Goal: Task Accomplishment & Management: Use online tool/utility

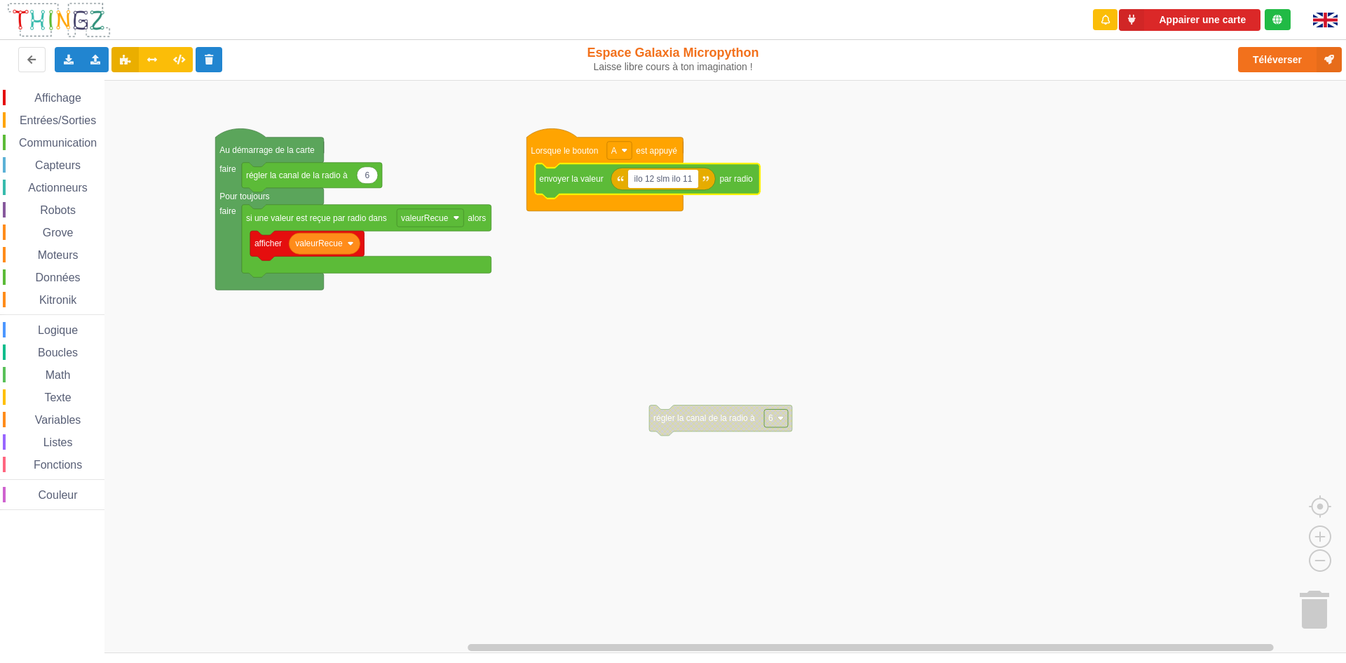
click at [654, 184] on input "ilo 12 slm ilo 11" at bounding box center [663, 179] width 71 height 18
click at [671, 178] on input "ilo 12 slm ilo 11" at bounding box center [663, 179] width 71 height 18
click at [658, 185] on input "ilo 12 ilo 11" at bounding box center [655, 179] width 55 height 18
type input "ilo 12 bonjour ilo 11"
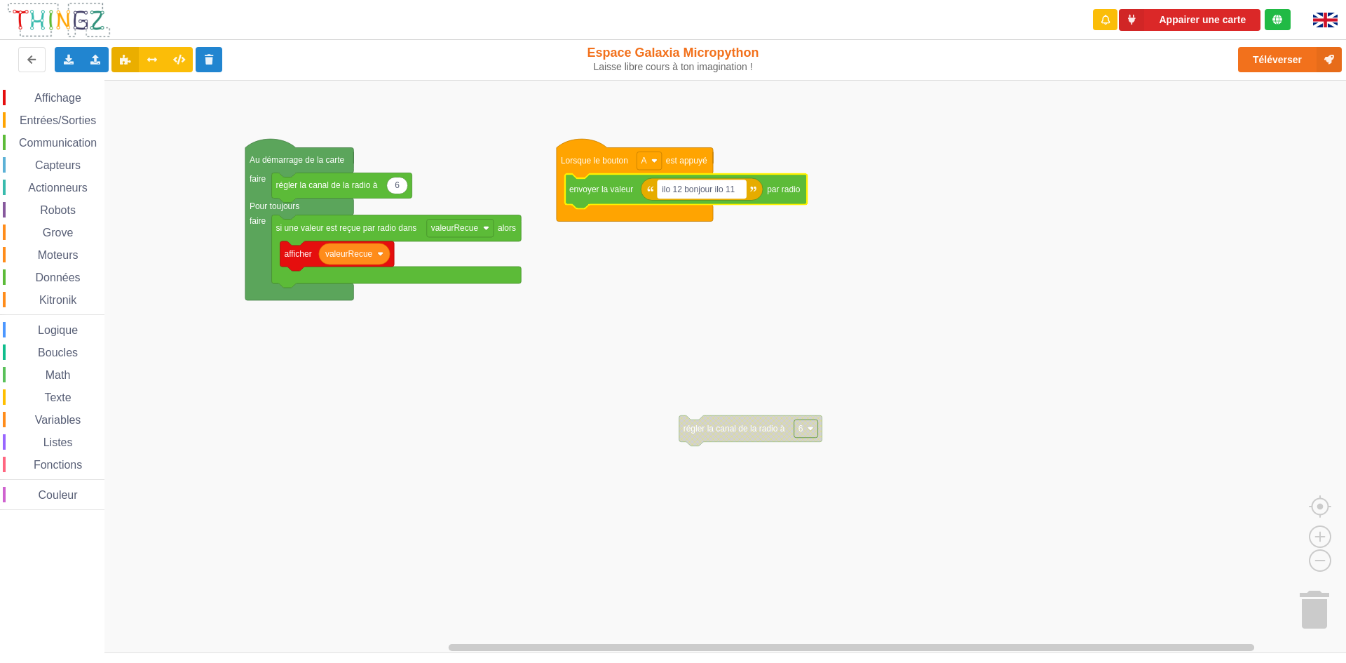
click at [714, 190] on text "ilo 12 bonjour ilo 11" at bounding box center [698, 189] width 73 height 10
click at [704, 185] on input "ilo 12 bonjour ilo 11" at bounding box center [702, 189] width 88 height 18
click at [715, 191] on input "ilo 12 bonjour ilo 11" at bounding box center [702, 189] width 88 height 18
click at [719, 191] on input "ilo 12 bonjour ilo 11" at bounding box center [702, 189] width 88 height 18
type input "ilo 12 bonjour ilo 11"
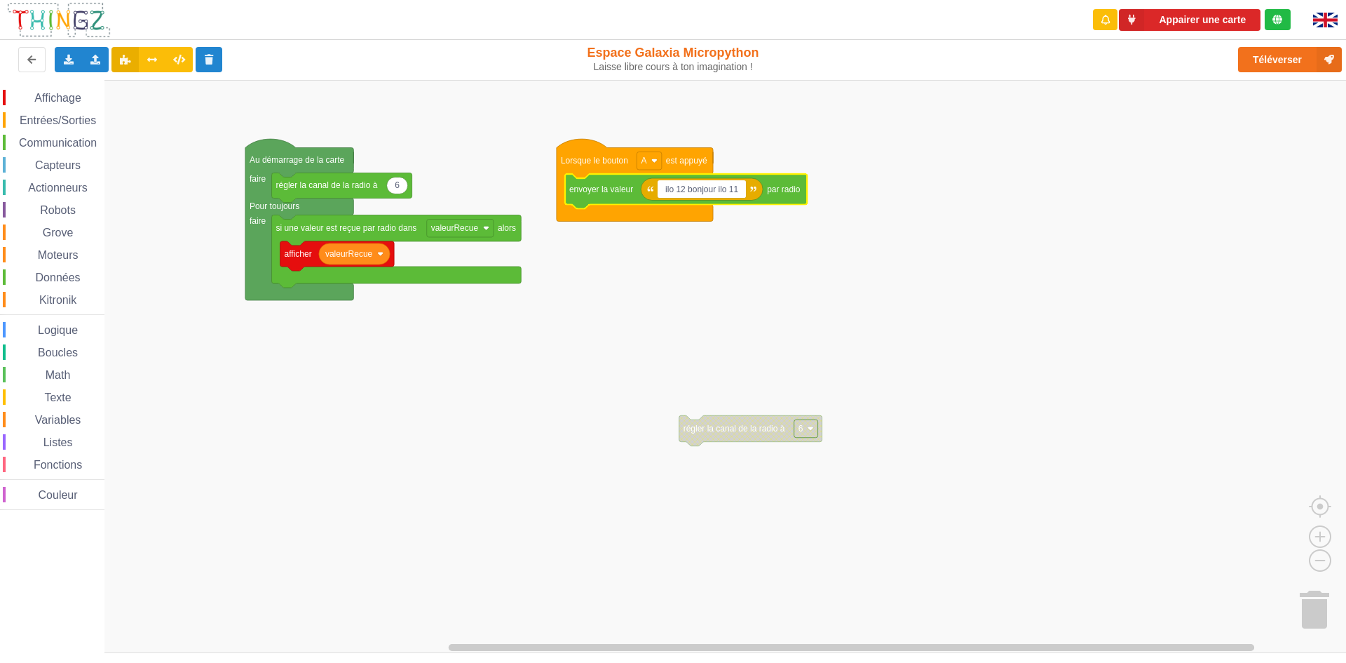
click at [766, 128] on rect "Espace de travail de Blocky" at bounding box center [678, 366] width 1356 height 573
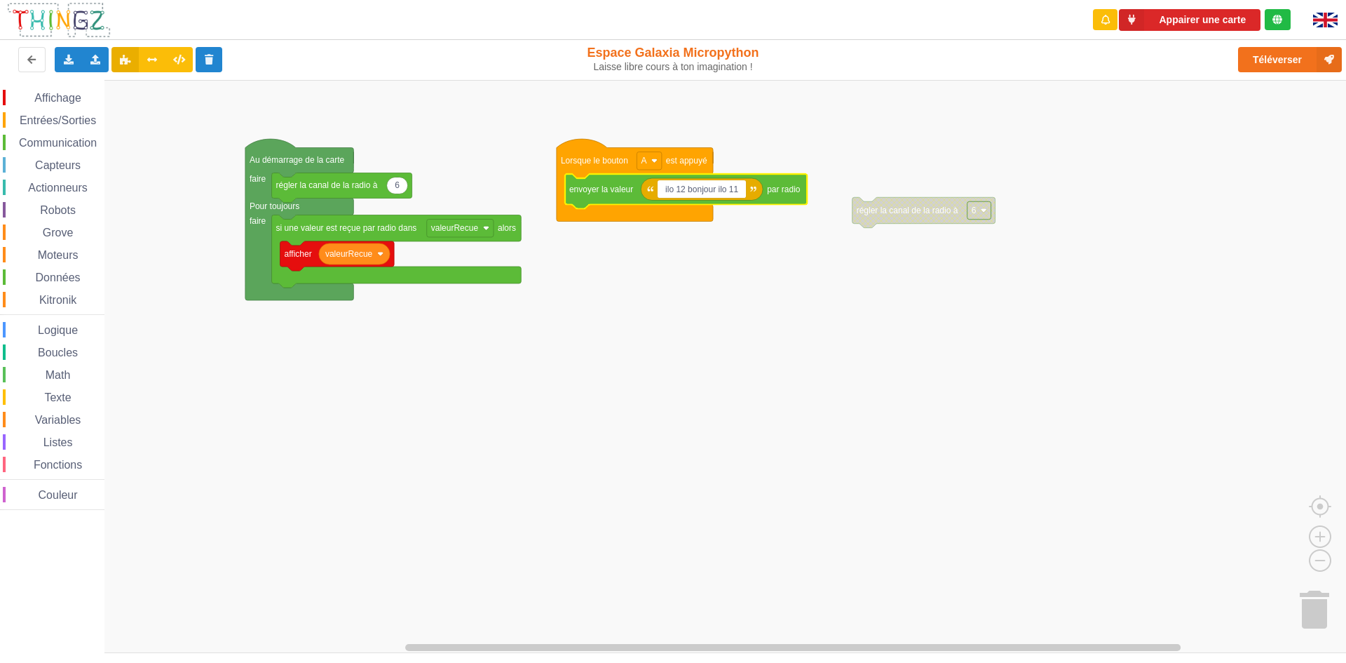
click at [675, 187] on input "ilo 12 bonjour ilo 11" at bounding box center [702, 189] width 88 height 18
click at [691, 195] on input "ilo 12 bonjour ilo 11" at bounding box center [702, 189] width 88 height 18
click at [675, 191] on input "ilo 12 bonjour ilo 11" at bounding box center [702, 189] width 88 height 18
click at [684, 190] on input "ilo 12 bonjour ilo 11" at bounding box center [702, 189] width 88 height 18
click at [676, 188] on input "ilo 12: bonjour ilo 11" at bounding box center [703, 189] width 90 height 18
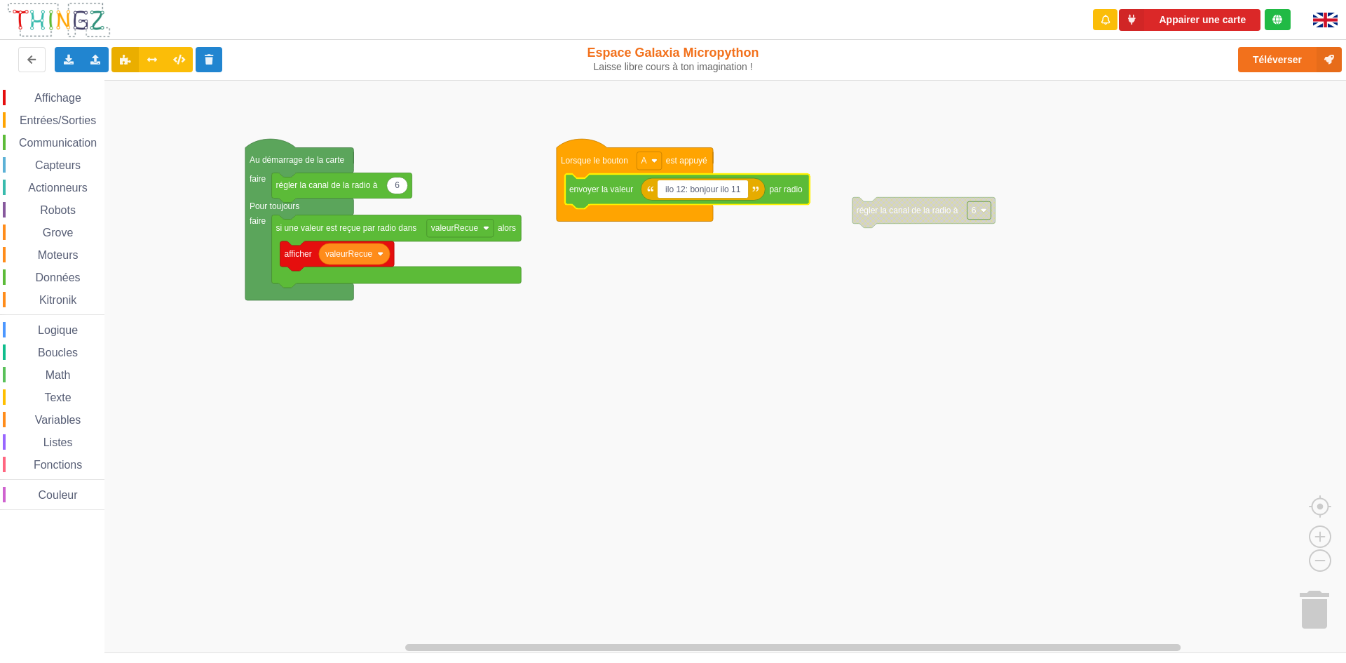
click at [678, 188] on input "ilo 12: bonjour ilo 11" at bounding box center [703, 189] width 90 height 18
click at [688, 190] on input "ilo12: bonjour ilo 11" at bounding box center [702, 189] width 88 height 18
click at [739, 187] on input "ilo12:bonjour ilo 11" at bounding box center [701, 189] width 86 height 18
click at [733, 196] on input "ilo12:bonjour ilo 11" at bounding box center [701, 189] width 86 height 18
click at [716, 198] on input "ilo12:bonjour ilo11" at bounding box center [699, 189] width 83 height 18
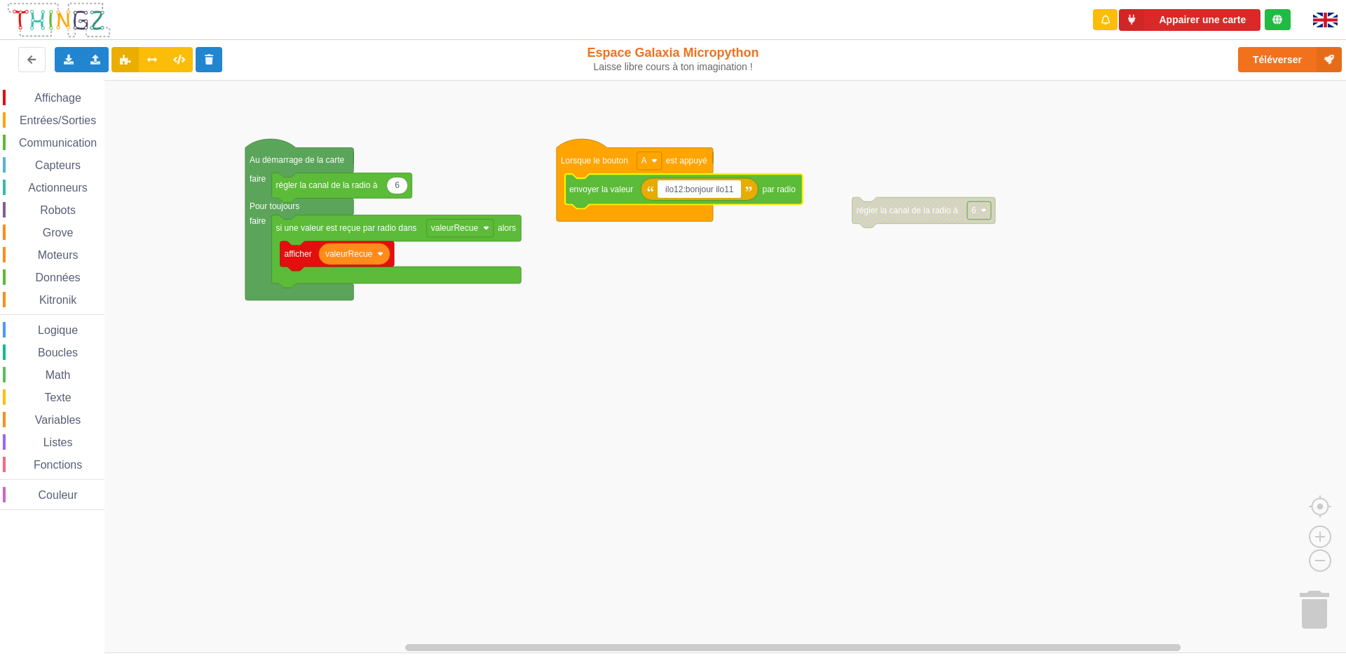
click at [719, 196] on input "ilo12:bonjour ilo11" at bounding box center [699, 189] width 83 height 18
click at [1220, 15] on button "Appairer une carte" at bounding box center [1190, 20] width 142 height 22
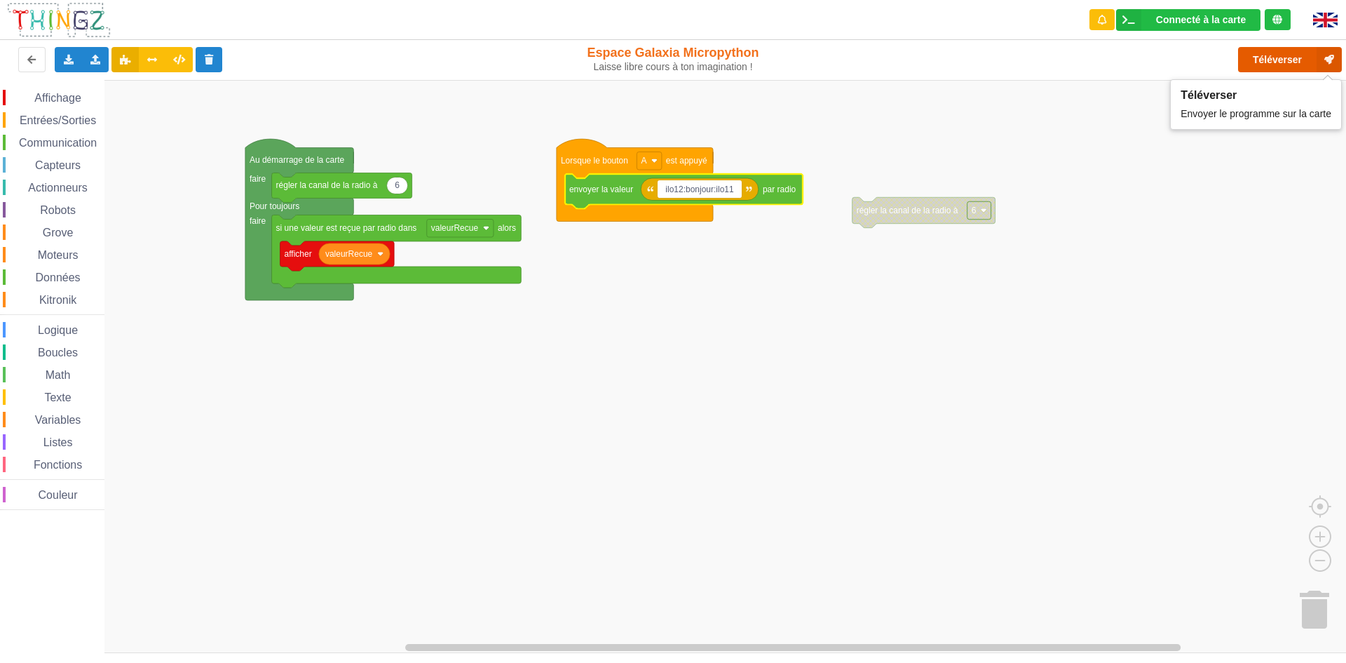
click at [1276, 56] on button "Téléverser" at bounding box center [1290, 59] width 104 height 25
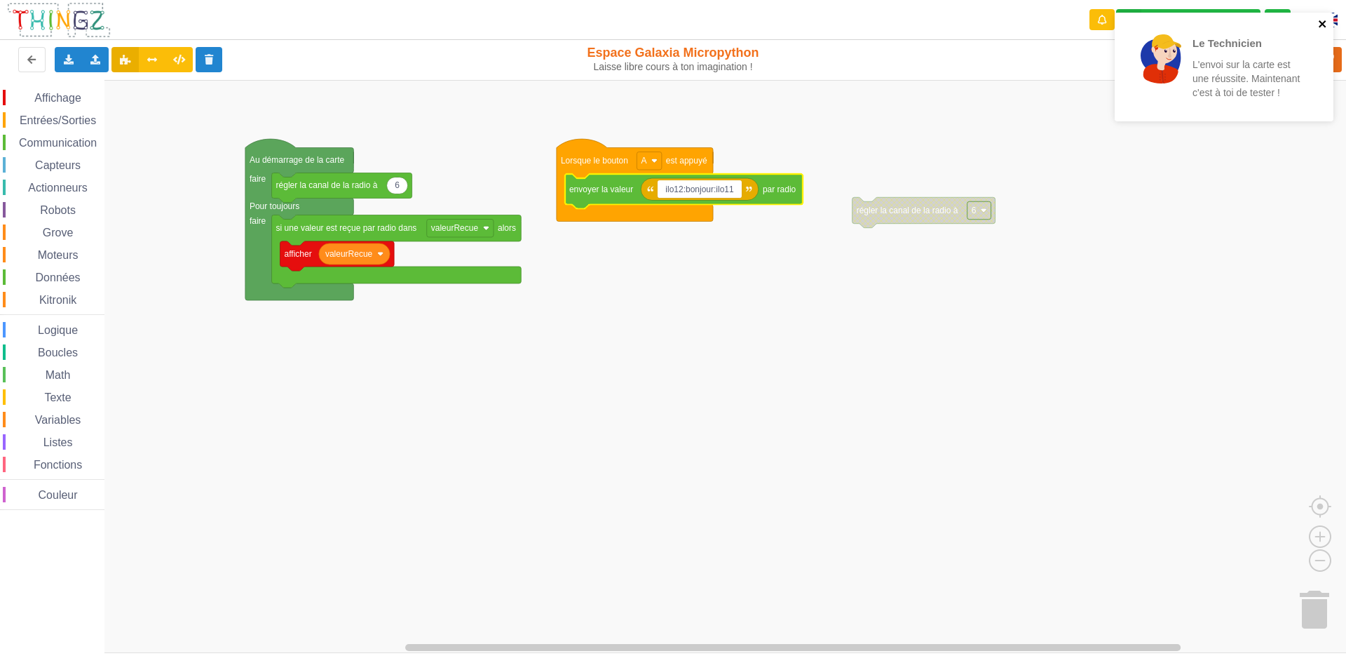
click at [1320, 24] on icon "close" at bounding box center [1323, 23] width 10 height 11
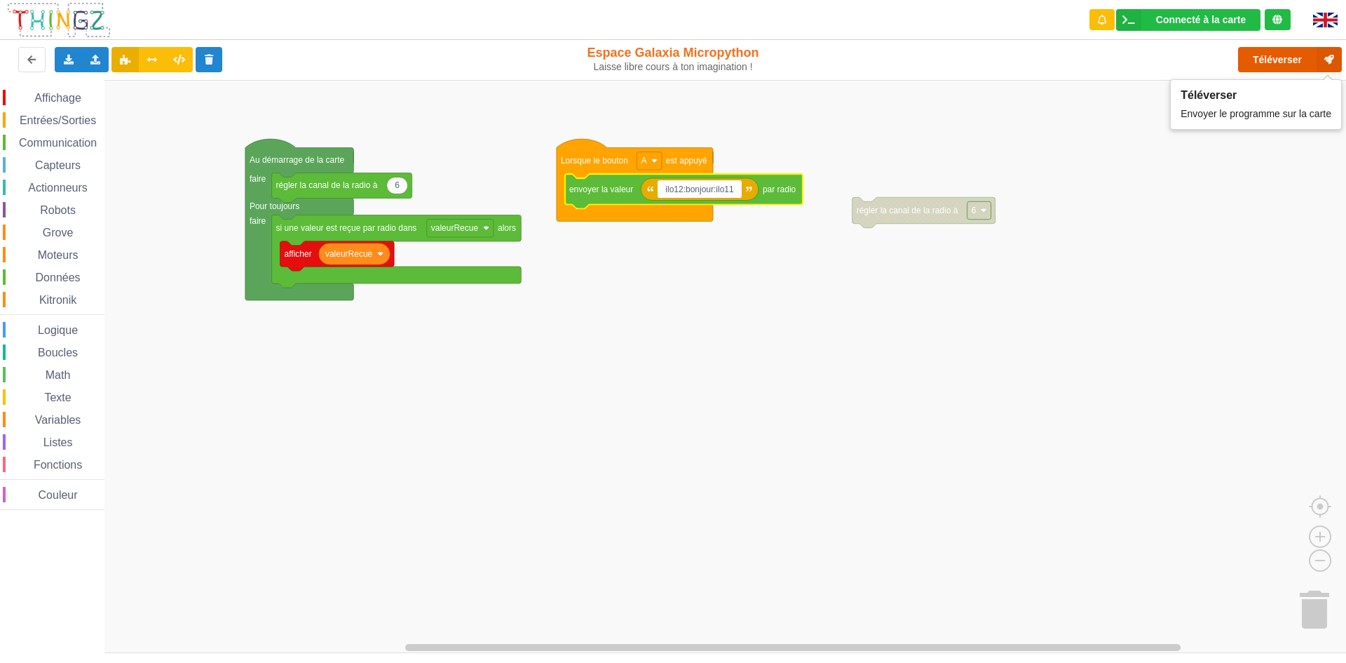
click at [1282, 60] on button "Téléverser" at bounding box center [1290, 59] width 104 height 25
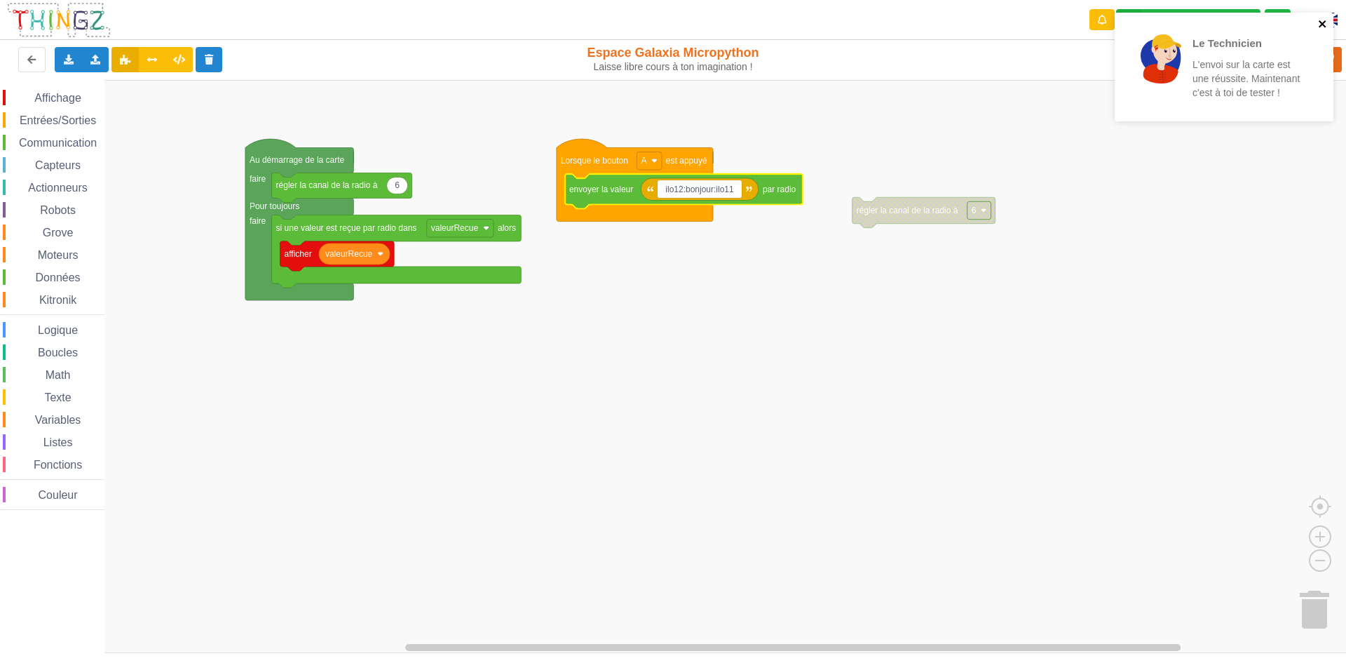
click at [1323, 27] on icon "close" at bounding box center [1323, 23] width 10 height 11
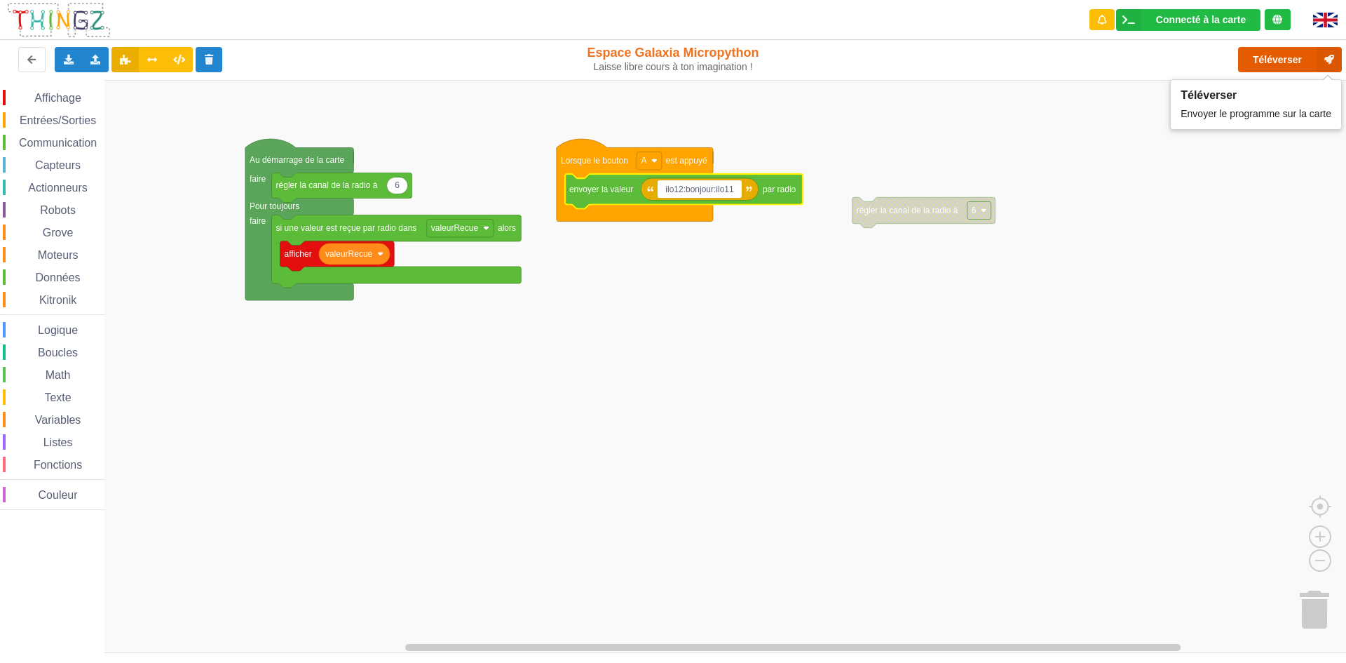
click at [1292, 60] on button "Téléverser" at bounding box center [1290, 59] width 104 height 25
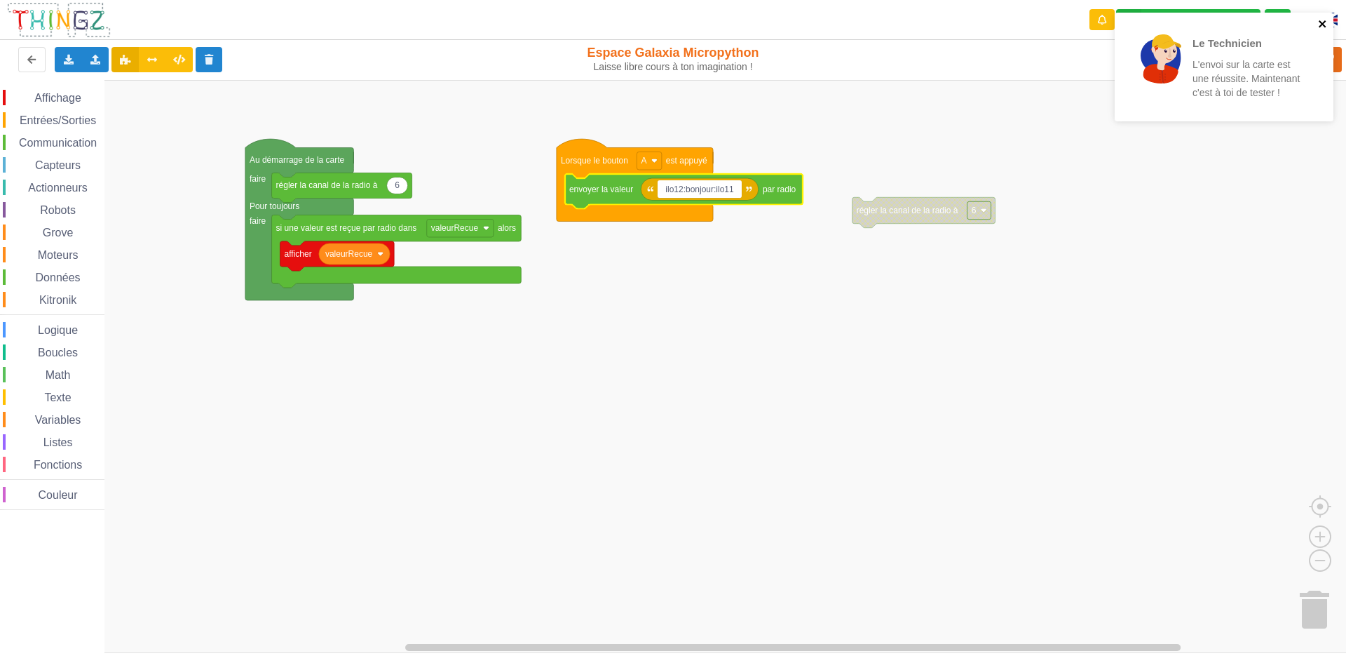
click at [1322, 28] on icon "close" at bounding box center [1323, 23] width 10 height 11
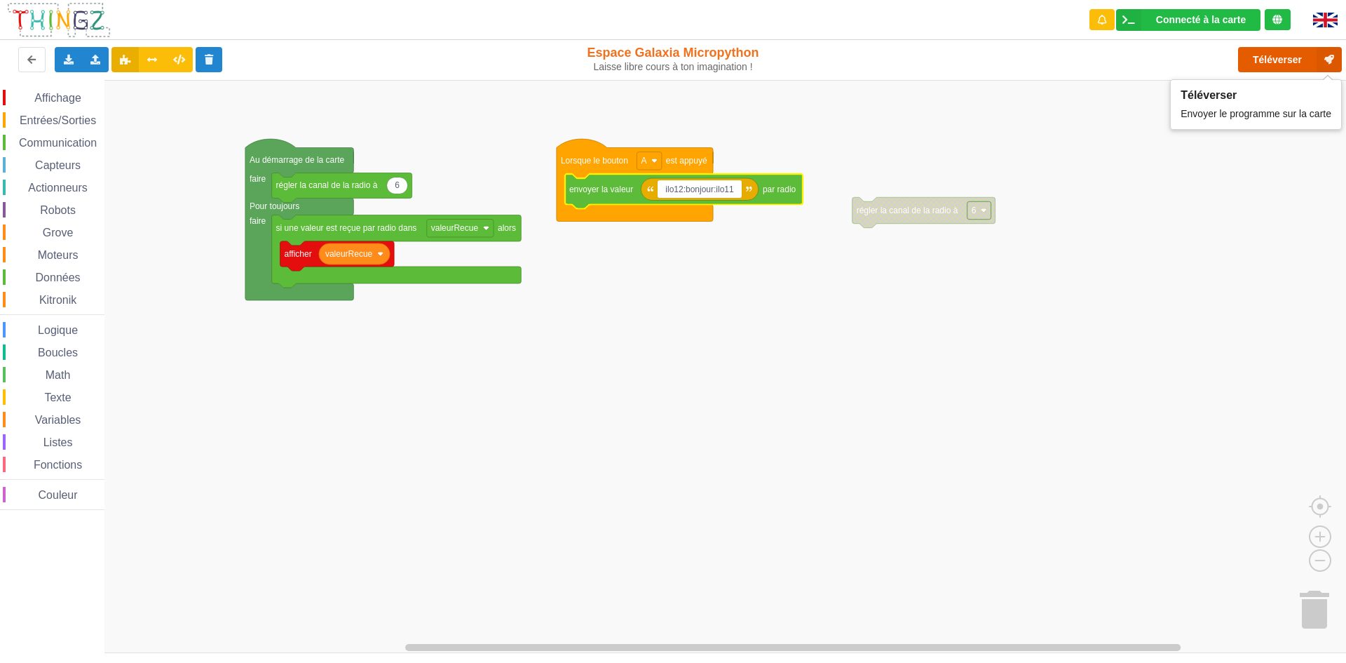
click at [1297, 62] on button "Téléverser" at bounding box center [1290, 59] width 104 height 25
click at [714, 189] on input "ilo12:bonjour:ilo11" at bounding box center [700, 189] width 84 height 18
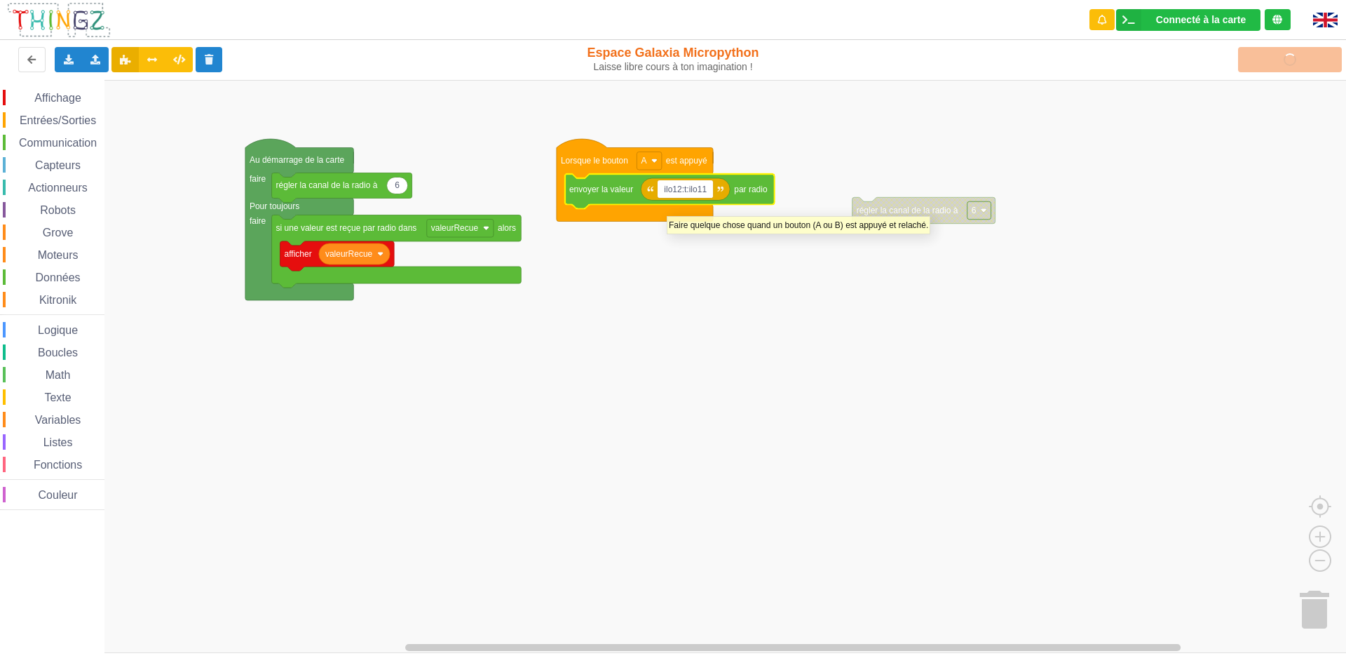
type input "ilo12:tg:ilo11"
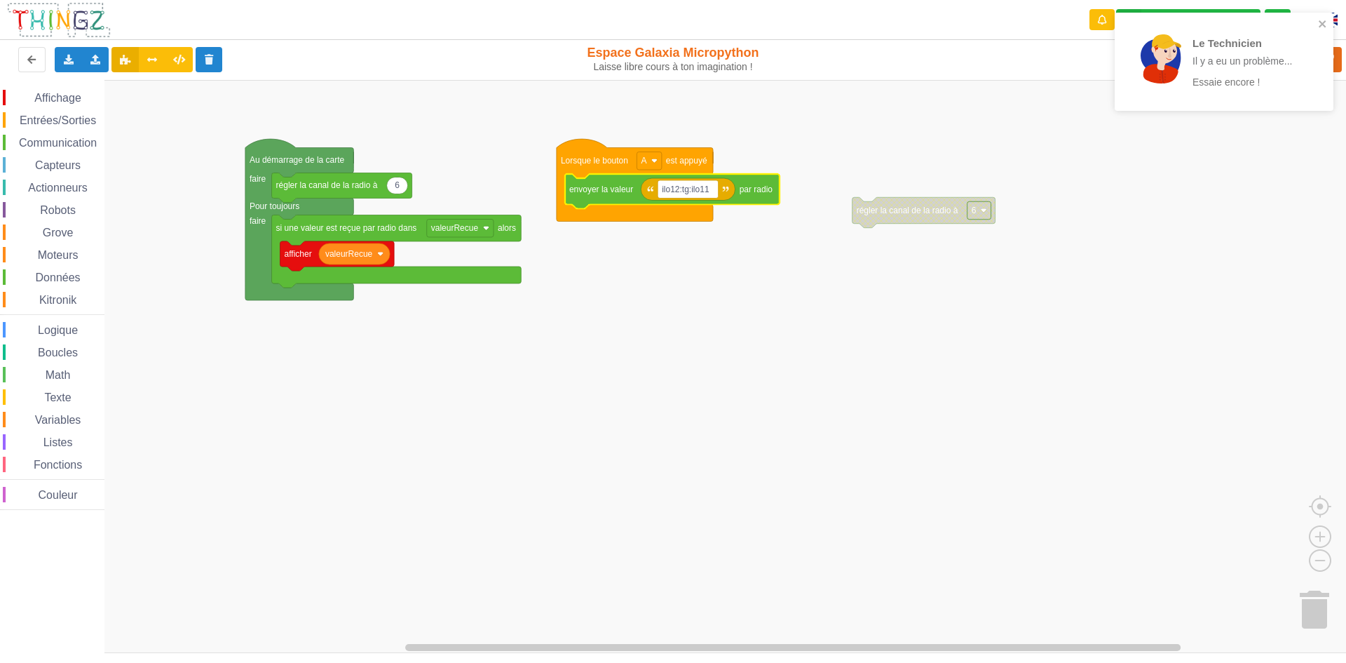
click at [1316, 22] on div "Le Technicien Il y a eu un problème... Essaie encore !" at bounding box center [1219, 61] width 198 height 87
click at [1325, 23] on icon "close" at bounding box center [1323, 23] width 10 height 11
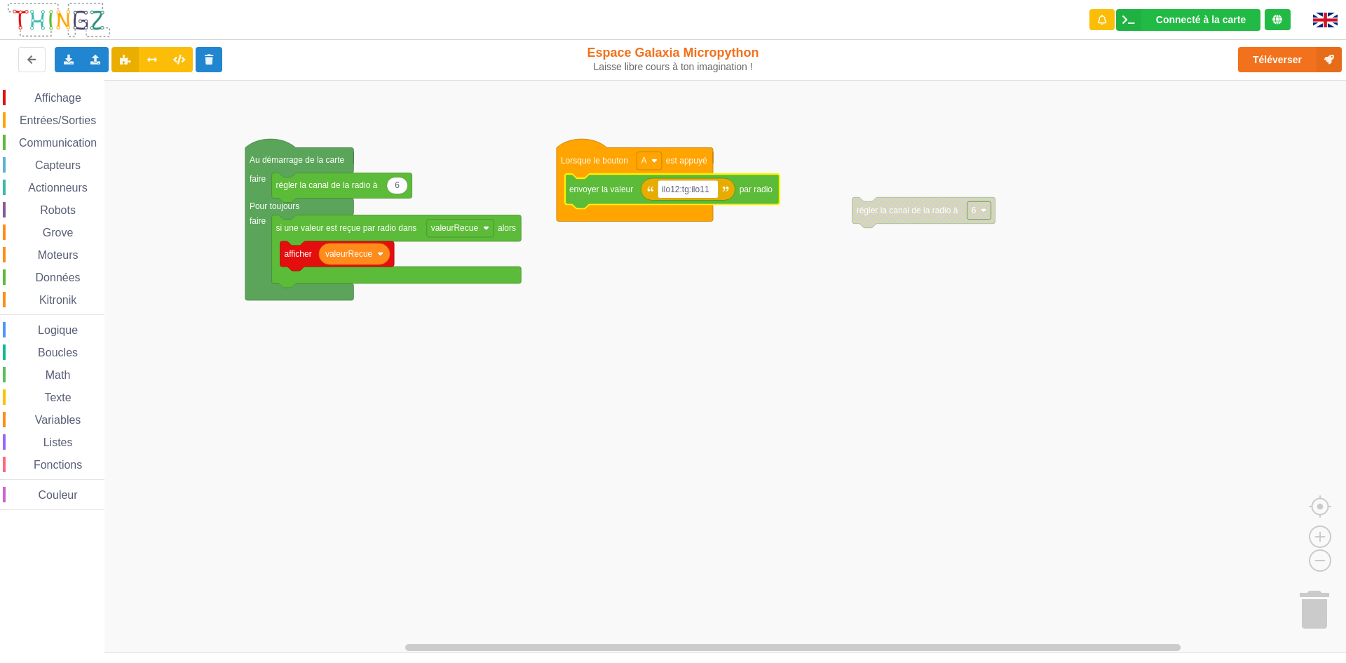
click at [1291, 64] on div "Le Technicien Il y a eu un problème... Essaie encore ! Connecté à la carte Régl…" at bounding box center [673, 321] width 1366 height 663
click at [1301, 65] on button "Téléverser" at bounding box center [1290, 59] width 104 height 25
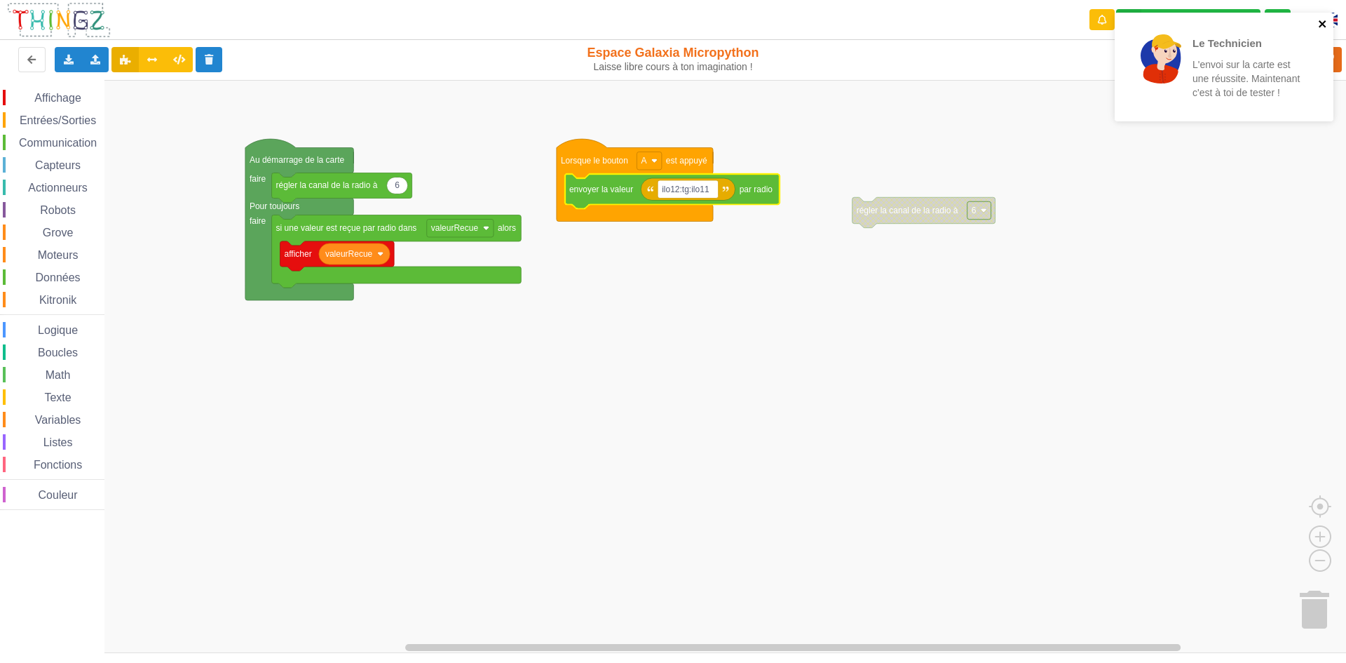
click at [1319, 23] on icon "close" at bounding box center [1323, 23] width 10 height 11
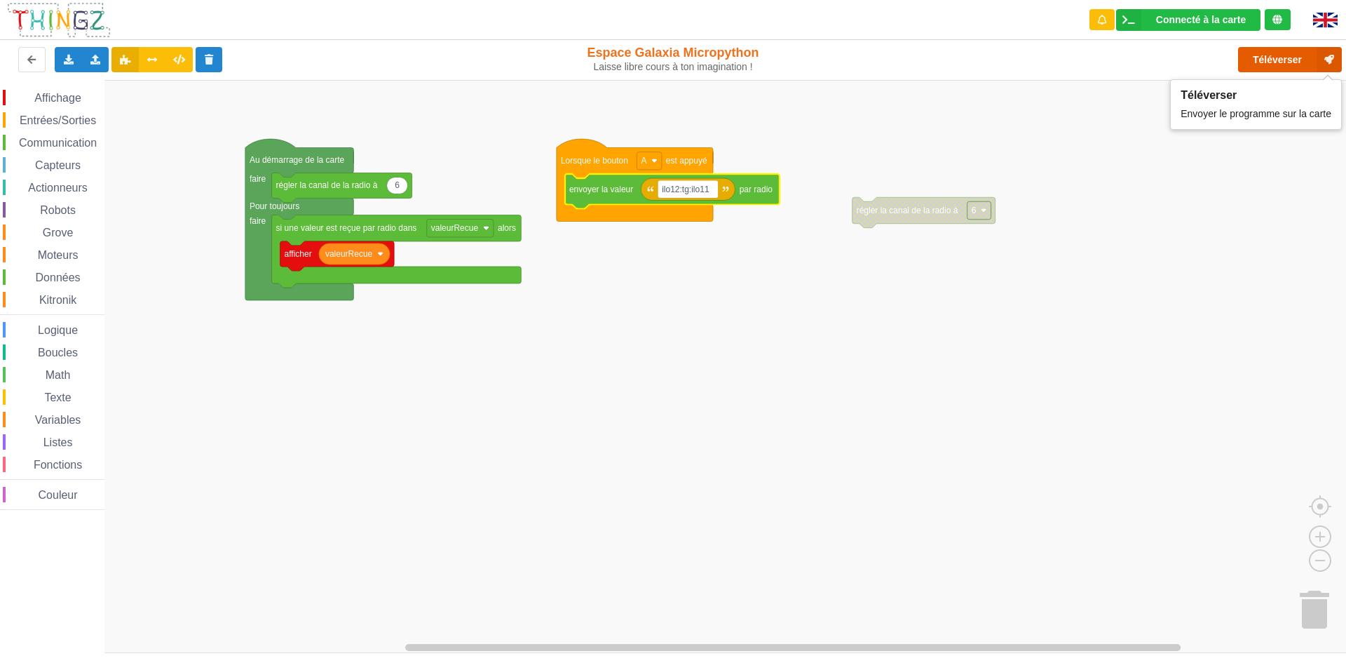
click at [1301, 57] on button "Téléverser" at bounding box center [1290, 59] width 104 height 25
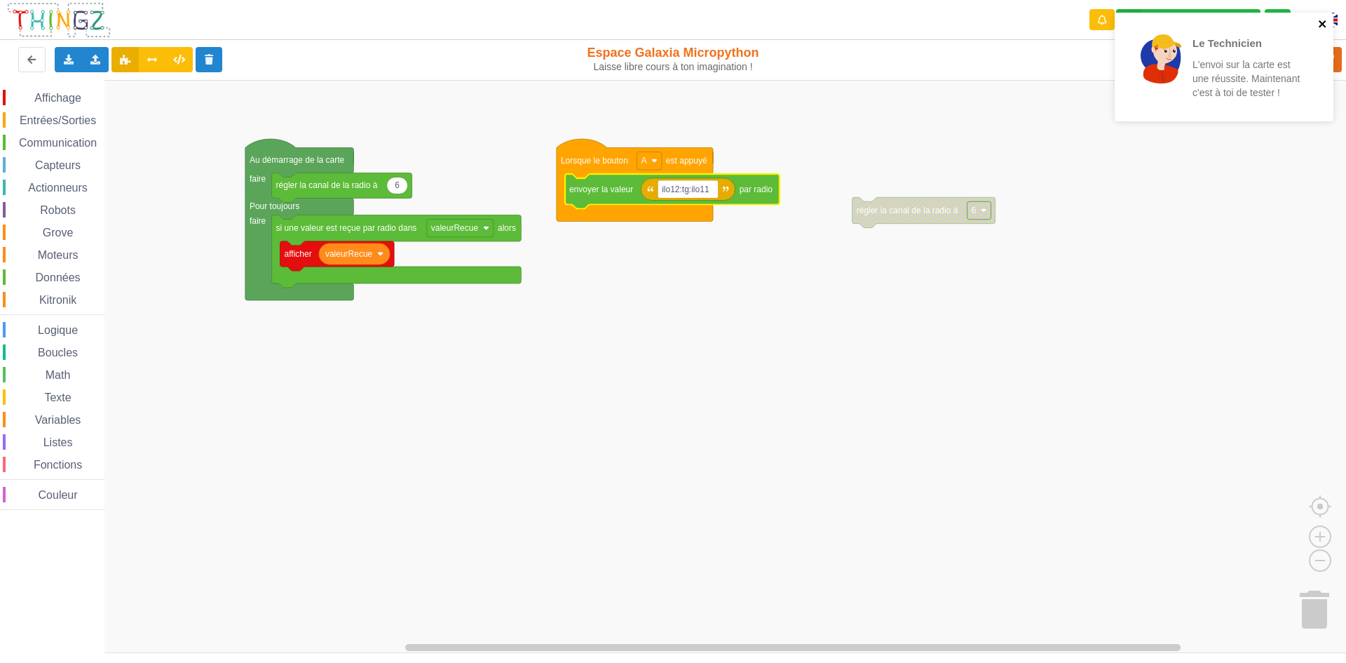
click at [1325, 20] on icon "close" at bounding box center [1323, 23] width 10 height 11
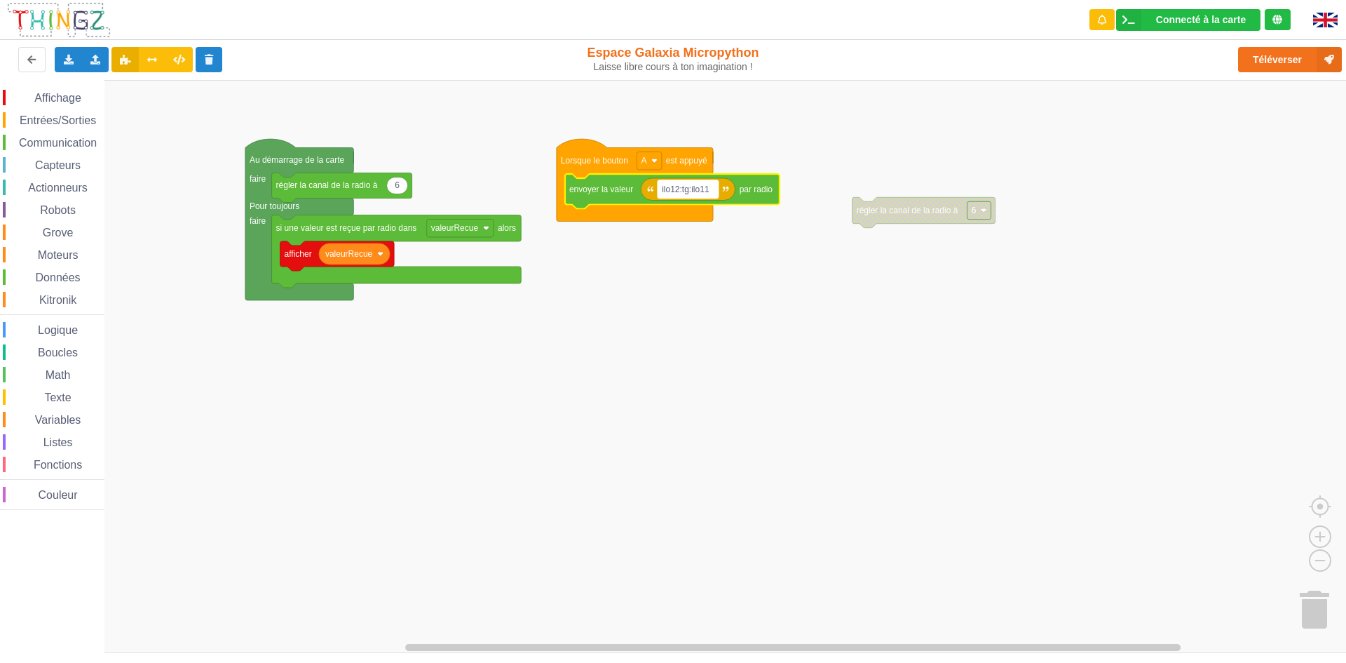
click at [691, 189] on text "ilo12:tg:ilo11" at bounding box center [686, 189] width 48 height 10
click at [693, 192] on input "ilo12:tg:ilo11" at bounding box center [688, 189] width 60 height 18
type input "ilo12:carotte:ilo11"
click at [355, 482] on rect "Espace de travail de Blocky" at bounding box center [678, 366] width 1356 height 573
click at [705, 186] on text "ilo12:carotte:ilo11" at bounding box center [695, 189] width 66 height 10
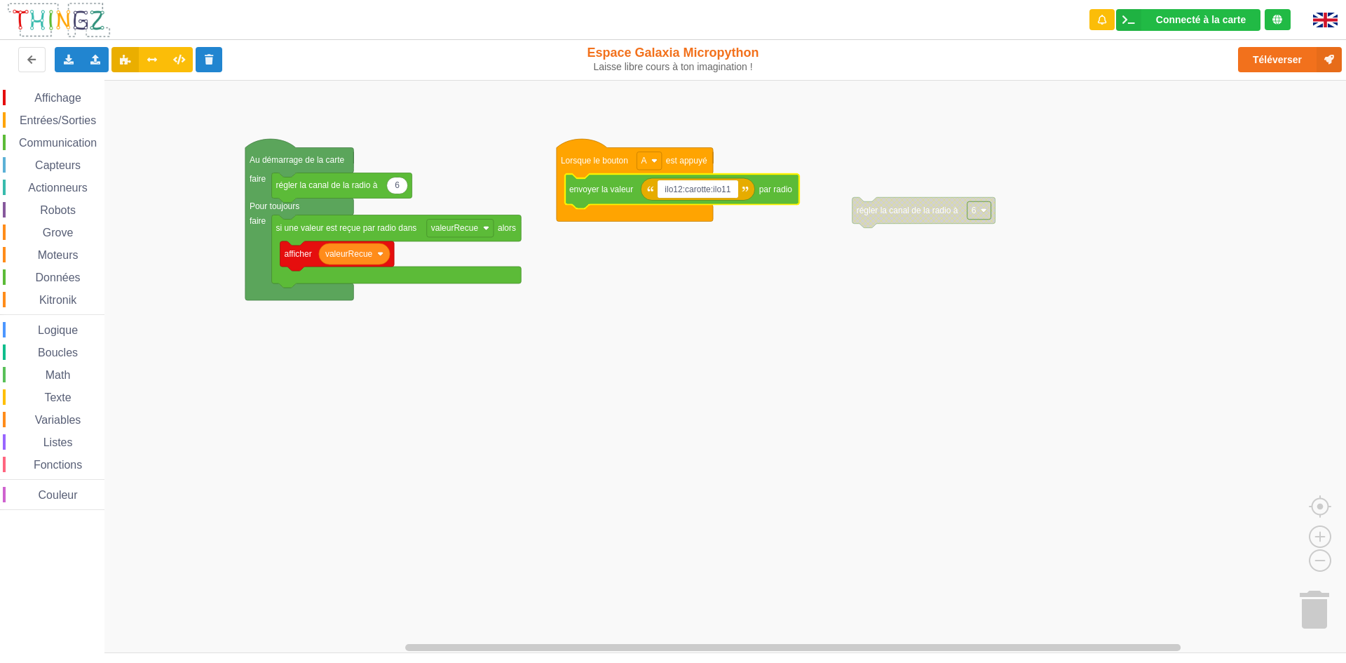
click at [706, 191] on input "ilo12:carotte:ilo11" at bounding box center [698, 189] width 80 height 18
click at [712, 191] on input "ilo12:carotte:ilo11" at bounding box center [698, 189] width 80 height 18
type input "ilo12:lololololololololololololololololo:ilo11"
